Goal: Information Seeking & Learning: Find specific fact

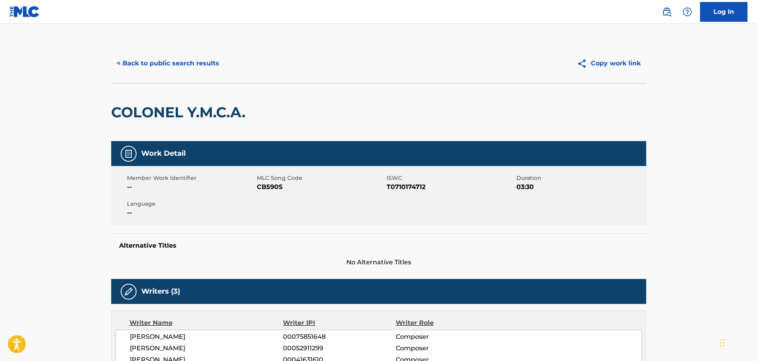
click at [196, 63] on button "< Back to public search results" at bounding box center [168, 63] width 114 height 20
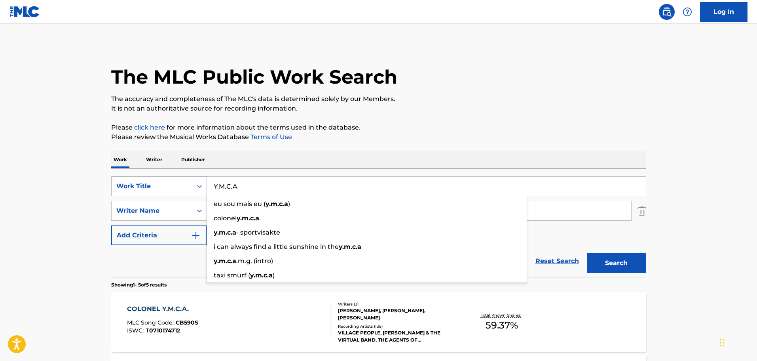
drag, startPoint x: 249, startPoint y: 186, endPoint x: 178, endPoint y: 183, distance: 71.7
click at [178, 183] on div "SearchWithCriteriaad95f44b-5881-4270-bd82-7208ad6aab46 Work Title Y.M.C.A eu so…" at bounding box center [378, 186] width 535 height 20
paste input "Gotta Feelin'"
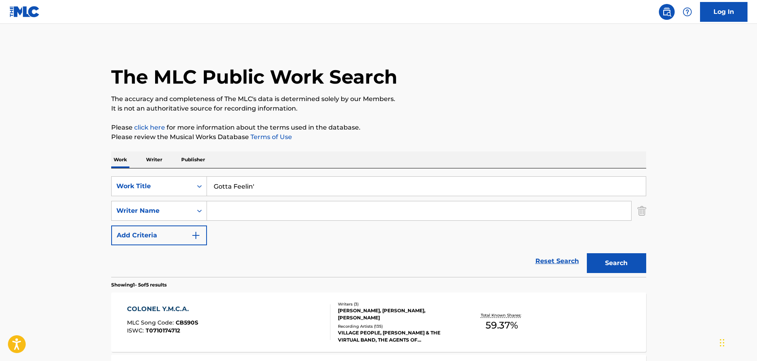
type input "Gotta Feelin'"
click at [40, 214] on main "The MLC Public Work Search The accuracy and completeness of The MLC's data is d…" at bounding box center [378, 333] width 757 height 618
click at [242, 211] on input "Search Form" at bounding box center [419, 210] width 424 height 19
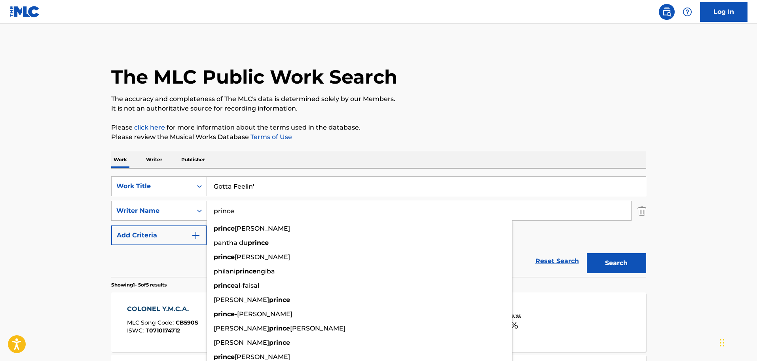
type input "prince"
click at [587, 253] on button "Search" at bounding box center [616, 263] width 59 height 20
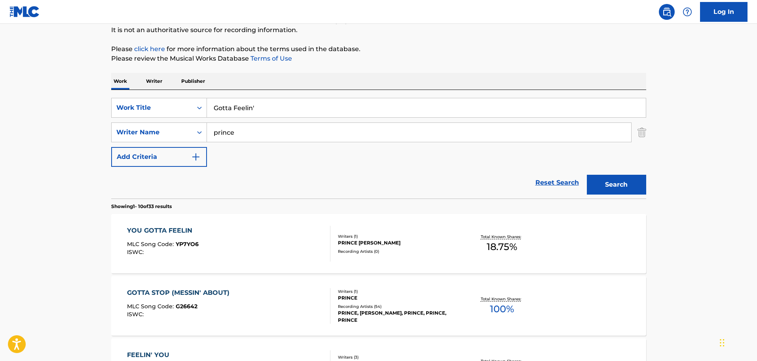
scroll to position [79, 0]
click at [388, 252] on div "Recording Artists ( 0 )" at bounding box center [398, 250] width 120 height 6
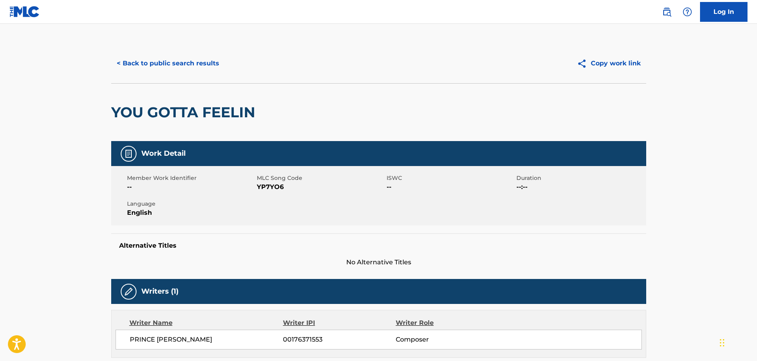
click at [144, 64] on button "< Back to public search results" at bounding box center [168, 63] width 114 height 20
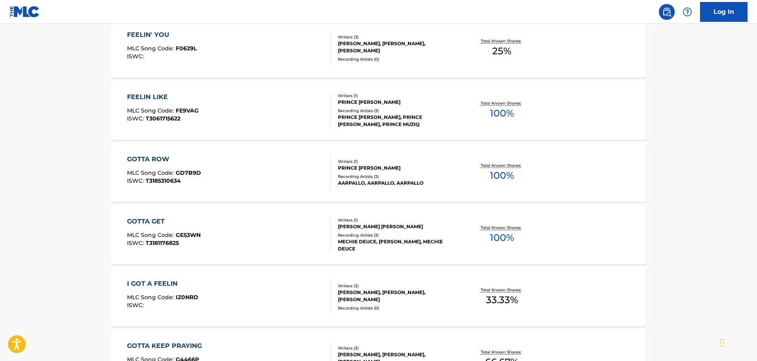
scroll to position [238, 0]
